Goal: Information Seeking & Learning: Learn about a topic

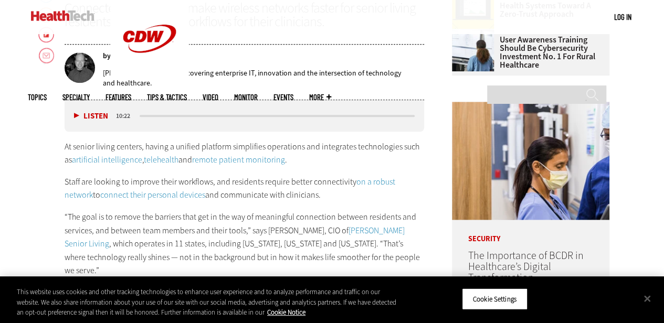
scroll to position [525, 0]
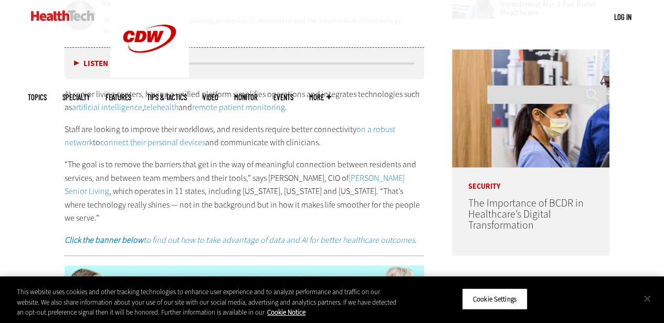
click at [645, 300] on button "Close" at bounding box center [646, 298] width 23 height 23
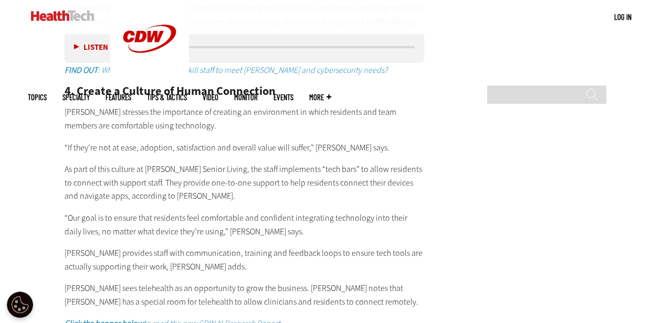
scroll to position [2151, 0]
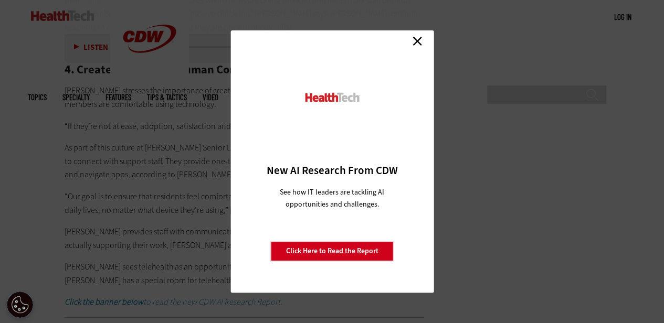
click at [420, 42] on link "Close" at bounding box center [417, 41] width 16 height 16
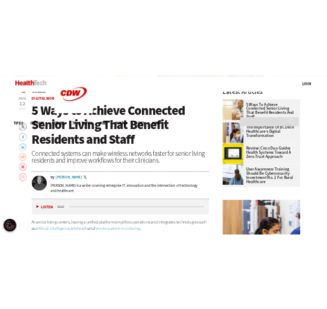
scroll to position [275, 0]
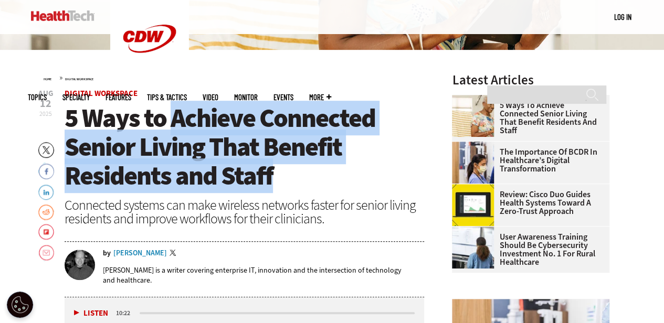
drag, startPoint x: 172, startPoint y: 118, endPoint x: 280, endPoint y: 173, distance: 121.1
click at [281, 173] on h1 "5 Ways to Achieve Connected Senior Living That Benefit Residents and Staff" at bounding box center [245, 147] width 360 height 87
copy span "Achieve Connected Senior Living That Benefit Residents and Staff"
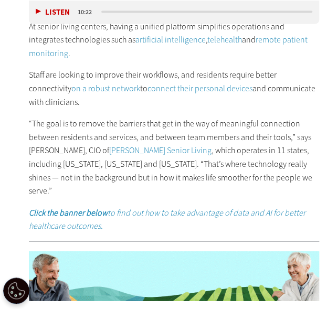
scroll to position [525, 0]
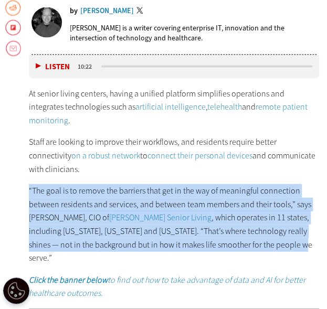
drag, startPoint x: 27, startPoint y: 173, endPoint x: 298, endPoint y: 237, distance: 278.2
copy p "“The goal is to remove the barriers that get in the way of meaningful connectio…"
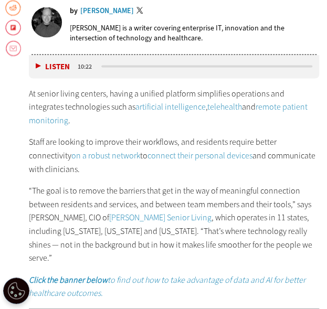
click at [129, 152] on p "Staff are looking to improve their workflows, and residents require better conn…" at bounding box center [174, 155] width 291 height 40
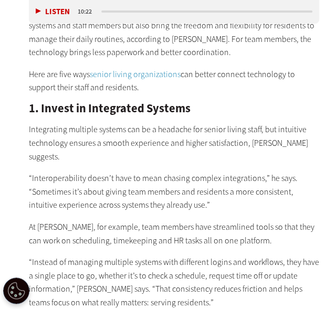
scroll to position [944, 0]
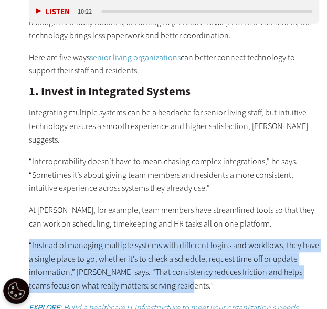
drag, startPoint x: 25, startPoint y: 201, endPoint x: 158, endPoint y: 245, distance: 140.2
copy p "“Instead of managing multiple systems with different logins and workflows, they…"
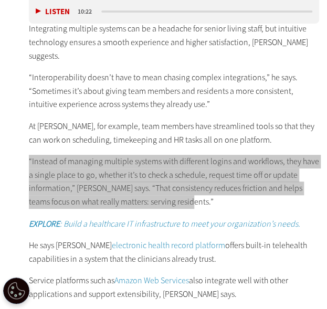
scroll to position [1049, 0]
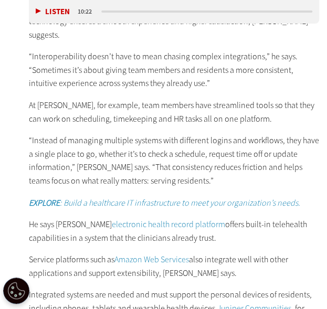
click at [98, 218] on p "He says [PERSON_NAME] electronic health record platform offers built-in telehea…" at bounding box center [174, 231] width 291 height 27
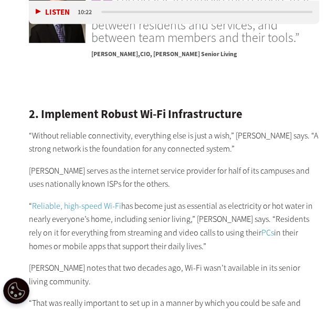
scroll to position [1784, 0]
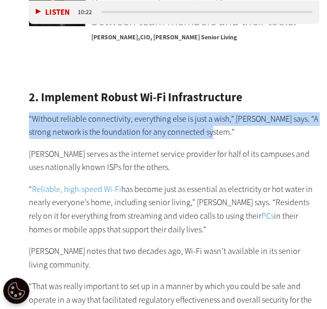
drag, startPoint x: 27, startPoint y: 59, endPoint x: 213, endPoint y: 81, distance: 187.6
click at [213, 81] on article "[DATE] Twitter Facebook LinkedIn Reddit Flipboard Email Digital Workspace 5 Way…" at bounding box center [163, 214] width 306 height 3176
copy p "“Without reliable connectivity, everything else is just a wish,” [PERSON_NAME] …"
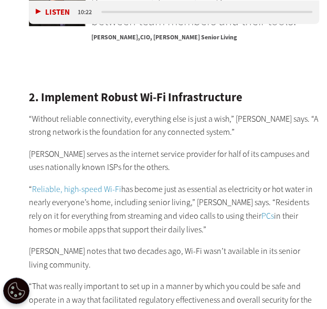
click at [106, 183] on p "“ Reliable, high-speed Wi-Fi has become just as essential as electricity or hot…" at bounding box center [174, 210] width 291 height 54
drag, startPoint x: 26, startPoint y: 134, endPoint x: 161, endPoint y: 171, distance: 140.1
click at [161, 171] on article "[DATE] Twitter Facebook LinkedIn Reddit Flipboard Email Digital Workspace 5 Way…" at bounding box center [163, 214] width 306 height 3176
copy p "“ Reliable, high-speed Wi-Fi has become just as essential as electricity or hot…"
drag, startPoint x: 37, startPoint y: 92, endPoint x: 29, endPoint y: 96, distance: 8.2
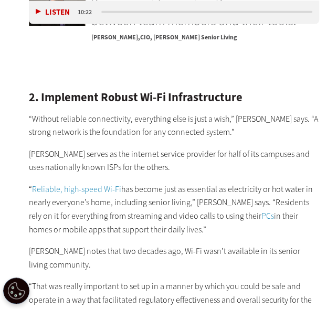
click at [37, 147] on p "[PERSON_NAME] serves as the internet service provider for half of its campuses …" at bounding box center [174, 160] width 291 height 27
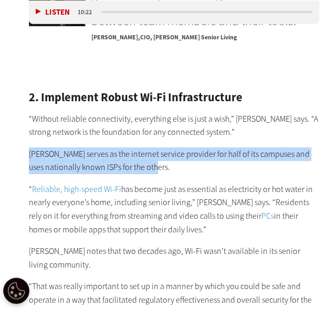
drag, startPoint x: 27, startPoint y: 95, endPoint x: 155, endPoint y: 108, distance: 128.6
click at [155, 108] on article "[DATE] Twitter Facebook LinkedIn Reddit Flipboard Email Digital Workspace 5 Way…" at bounding box center [163, 214] width 306 height 3176
copy p "[PERSON_NAME] serves as the internet service provider for half of its campuses …"
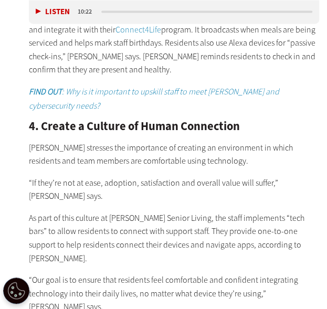
scroll to position [2361, 0]
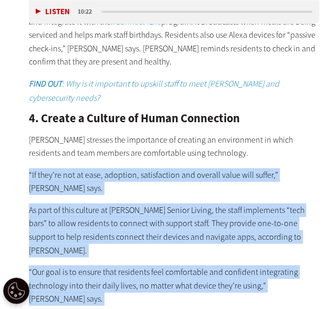
drag, startPoint x: 30, startPoint y: 104, endPoint x: 263, endPoint y: 225, distance: 262.1
copy div "“If they’re not at ease, adoption, satisfaction and overall value will suffer,”…"
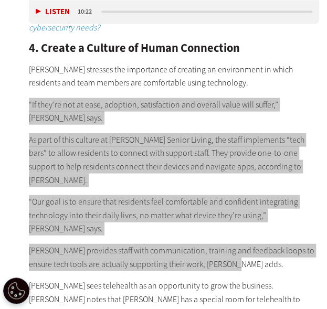
scroll to position [2414, 0]
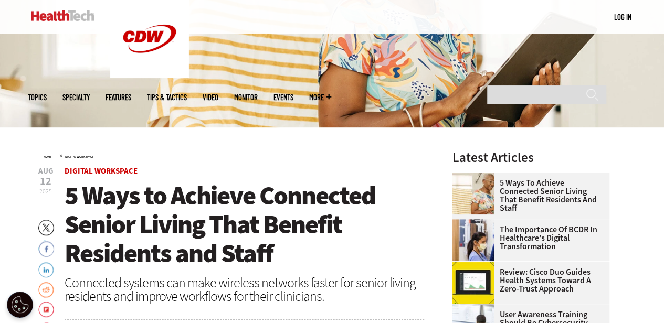
scroll to position [302, 0]
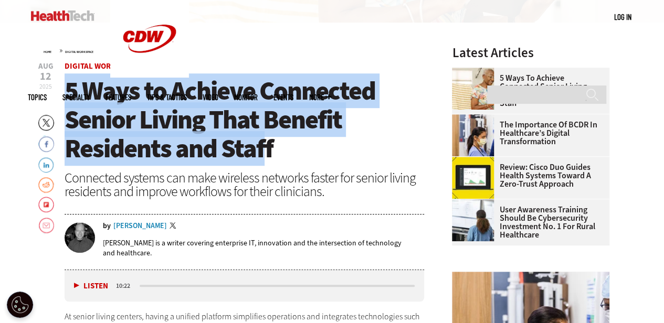
drag, startPoint x: 64, startPoint y: 89, endPoint x: 263, endPoint y: 145, distance: 207.1
click at [263, 145] on span "5 Ways to Achieve Connected Senior Living That Benefit Residents and Staff" at bounding box center [220, 119] width 311 height 92
copy span "5 Ways to Achieve Connected Senior Living That Benefit Residents and Staf"
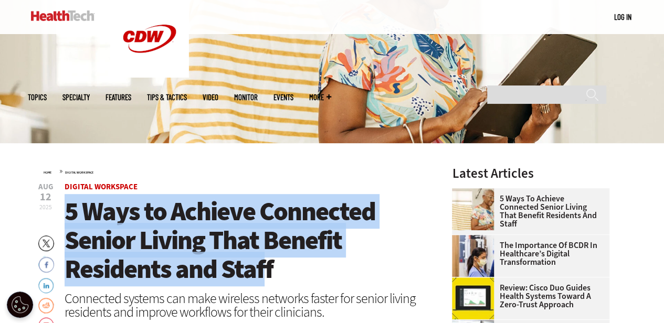
scroll to position [0, 0]
